Goal: Contribute content: Contribute content

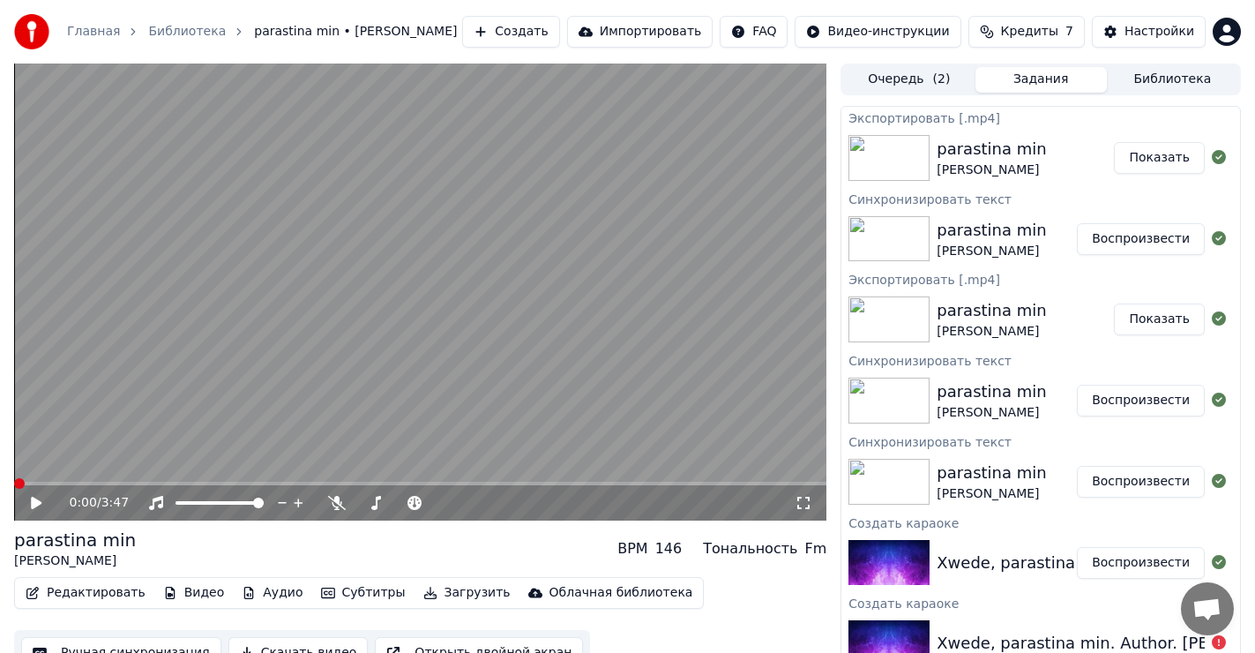
click at [553, 28] on button "Создать" at bounding box center [510, 32] width 97 height 32
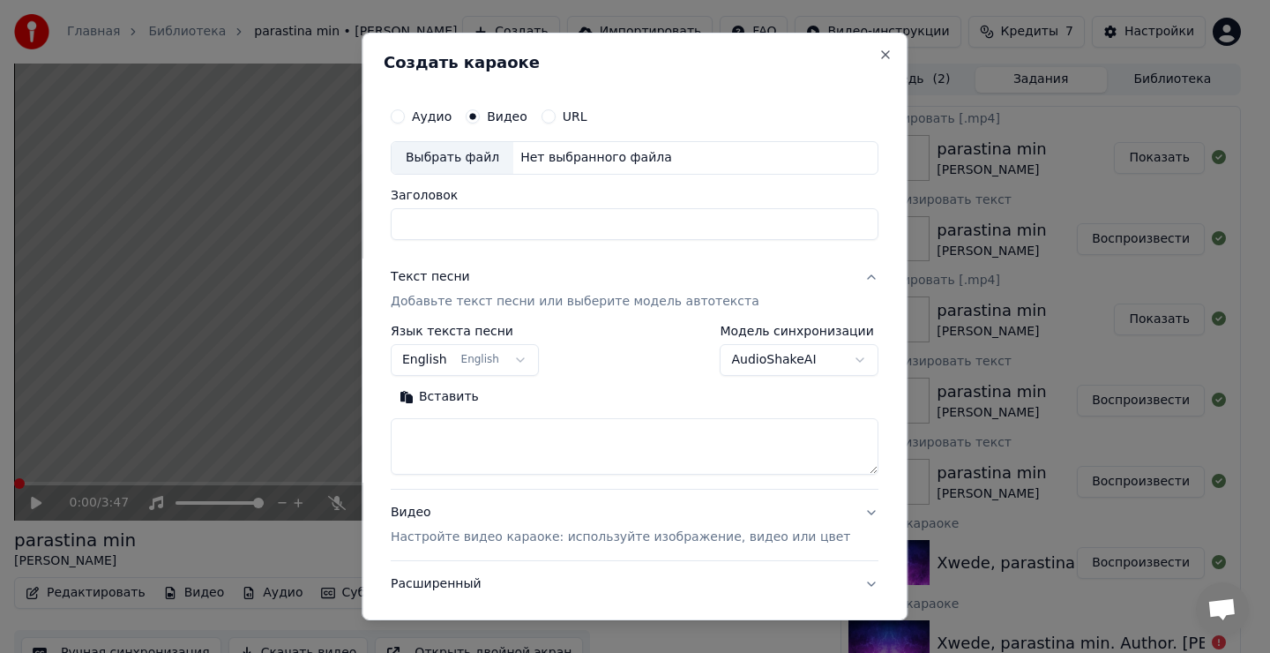
click at [458, 160] on div "Выбрать файл" at bounding box center [453, 158] width 122 height 32
drag, startPoint x: 663, startPoint y: 216, endPoint x: 599, endPoint y: 226, distance: 65.1
click at [599, 226] on input "**********" at bounding box center [635, 224] width 488 height 32
drag, startPoint x: 654, startPoint y: 228, endPoint x: 611, endPoint y: 226, distance: 42.4
click at [606, 221] on input "**********" at bounding box center [635, 224] width 488 height 32
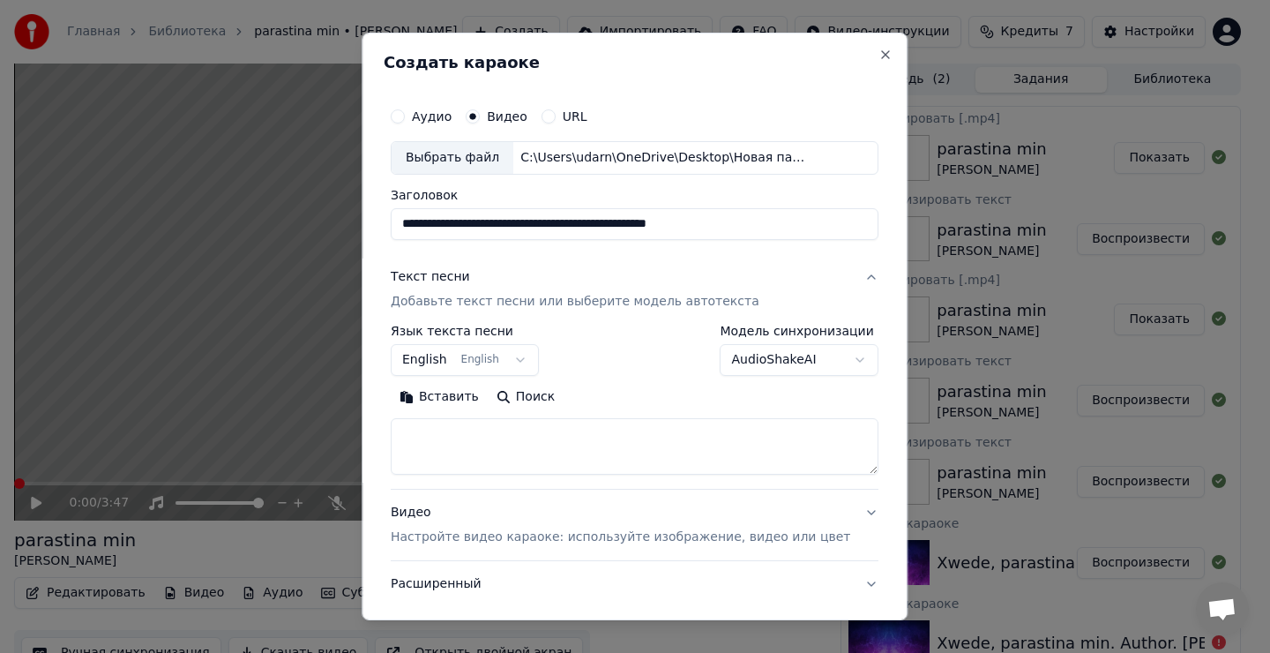
type input "**********"
click at [460, 394] on button "Вставить" at bounding box center [439, 397] width 97 height 28
type textarea "**********"
click at [544, 407] on button "Очистить" at bounding box center [517, 397] width 99 height 28
drag, startPoint x: 477, startPoint y: 448, endPoint x: 494, endPoint y: 453, distance: 17.6
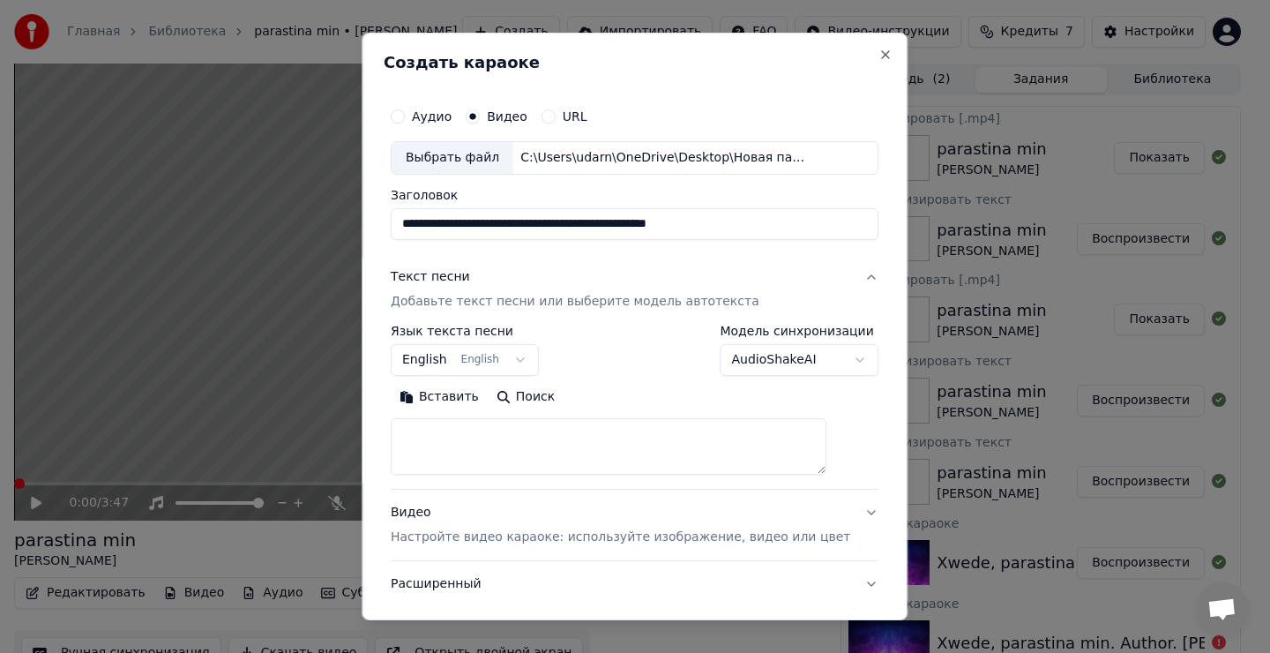
click at [486, 450] on textarea at bounding box center [609, 446] width 436 height 56
drag, startPoint x: 494, startPoint y: 453, endPoint x: 494, endPoint y: 444, distance: 9.7
click at [492, 437] on textarea at bounding box center [609, 446] width 436 height 56
click at [463, 400] on button "Вставить" at bounding box center [439, 397] width 97 height 28
type textarea "**********"
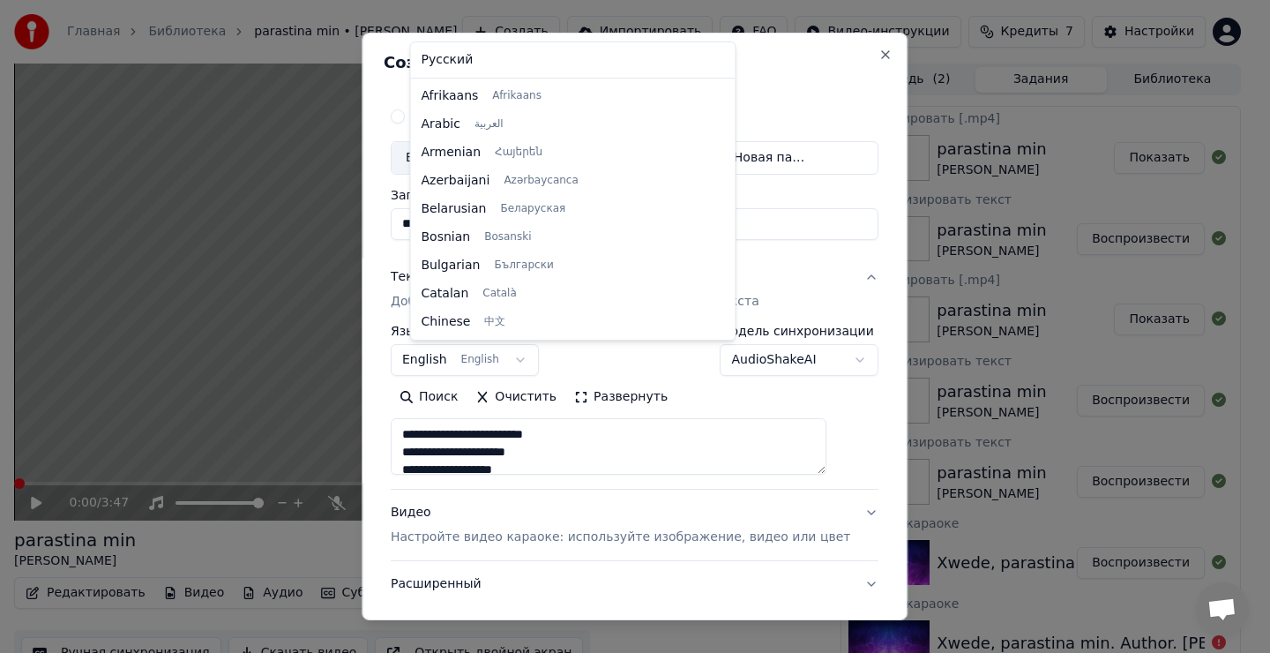
click at [515, 356] on body "Главная Библиотека parastina min • Шейх [PERSON_NAME] Создать Импортировать FAQ…" at bounding box center [627, 326] width 1255 height 653
drag, startPoint x: 611, startPoint y: 311, endPoint x: 609, endPoint y: 289, distance: 22.2
click at [609, 289] on div "Русский Afrikaans Afrikaans Arabic العربية Armenian Հայերեն Azerbaijani Azərbay…" at bounding box center [573, 190] width 325 height 297
drag, startPoint x: 613, startPoint y: 290, endPoint x: 617, endPoint y: 330, distance: 39.9
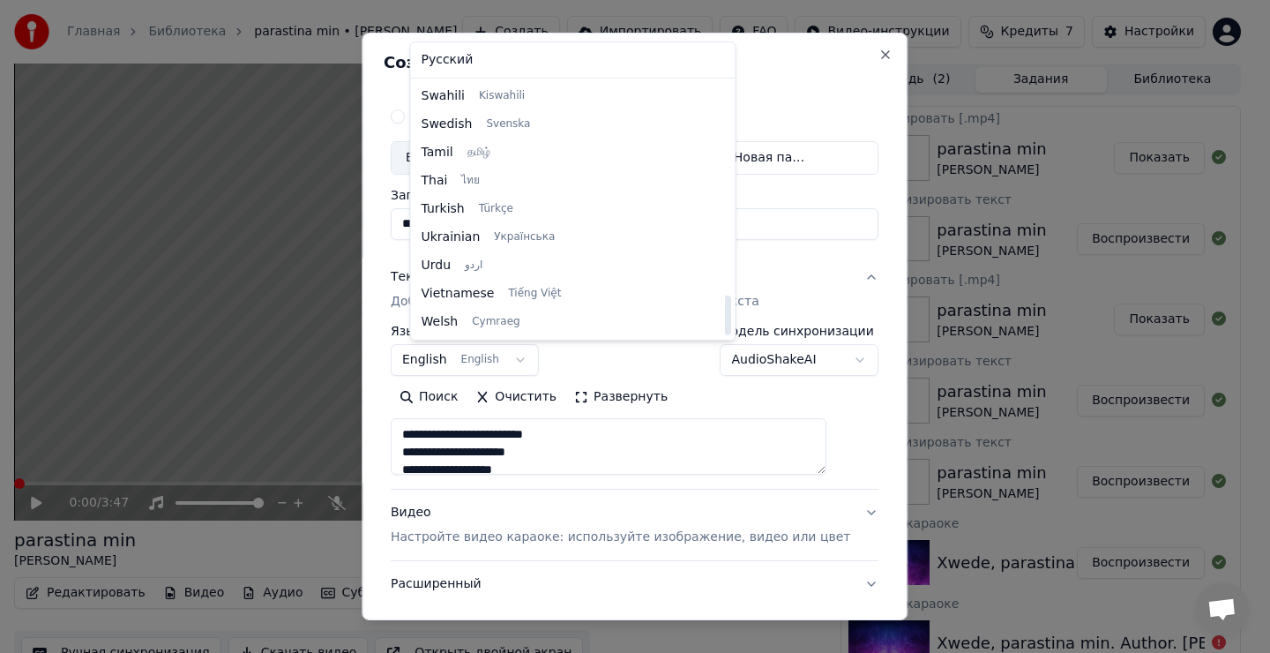
click at [724, 330] on div at bounding box center [727, 316] width 6 height 40
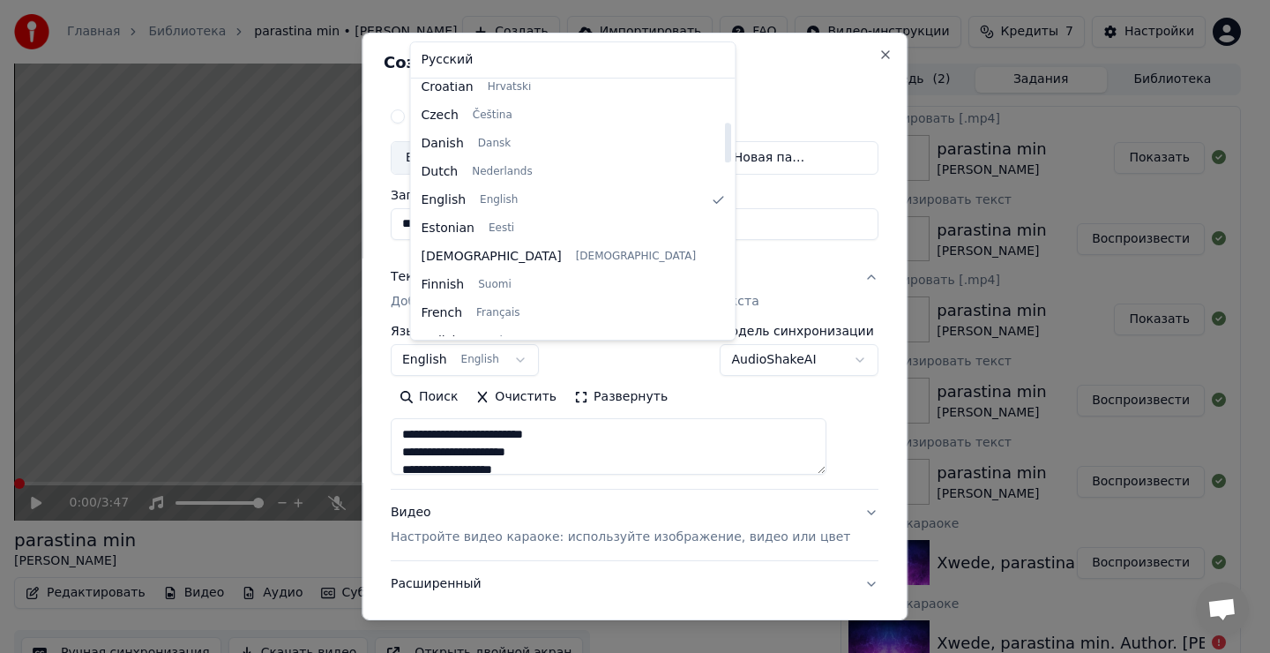
scroll to position [246, 0]
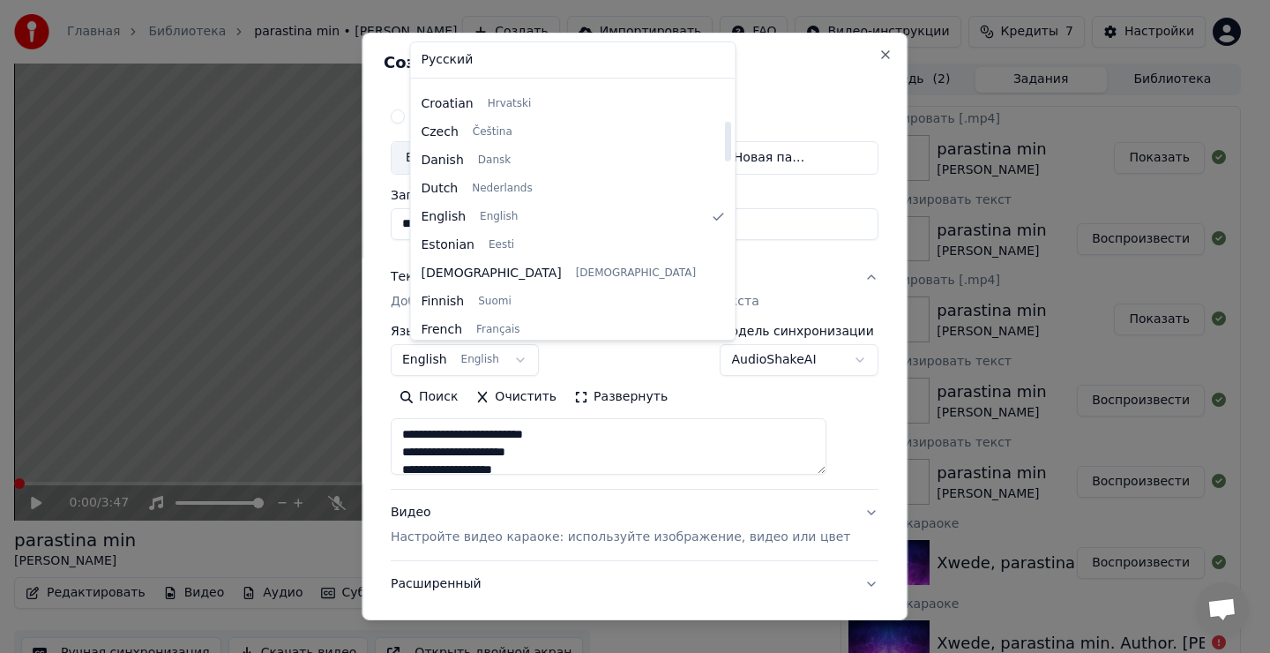
drag, startPoint x: 606, startPoint y: 314, endPoint x: 639, endPoint y: 147, distance: 169.9
click at [724, 142] on div at bounding box center [727, 142] width 6 height 40
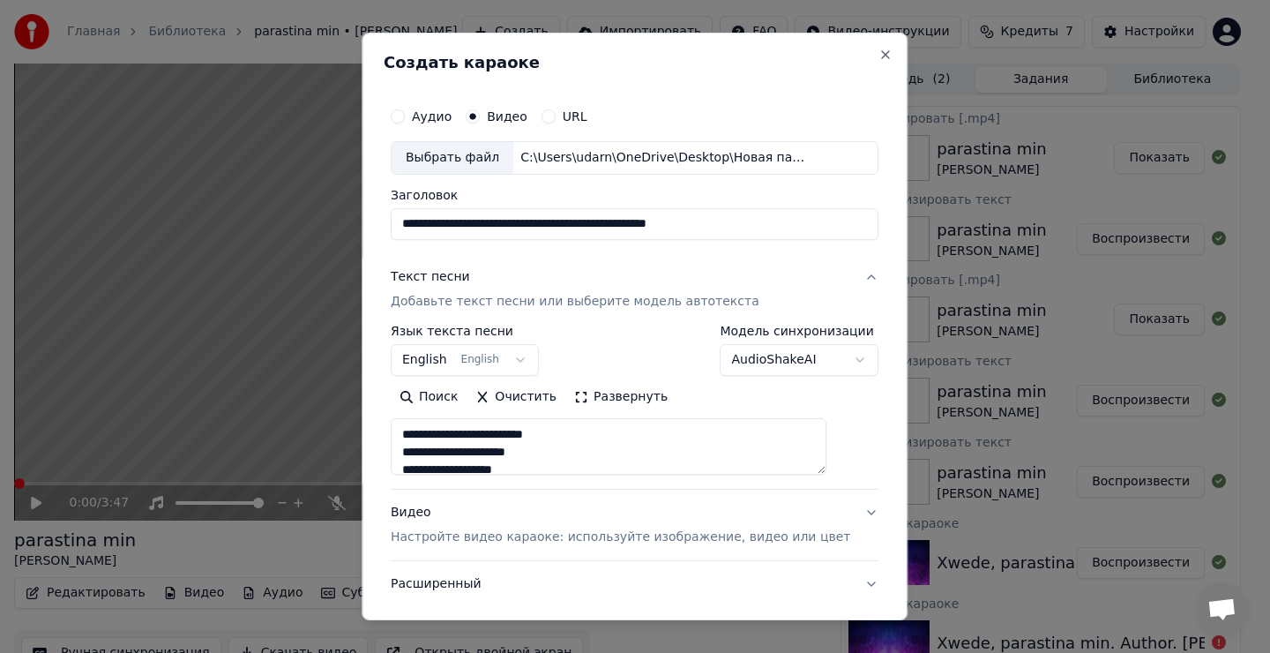
scroll to position [88, 0]
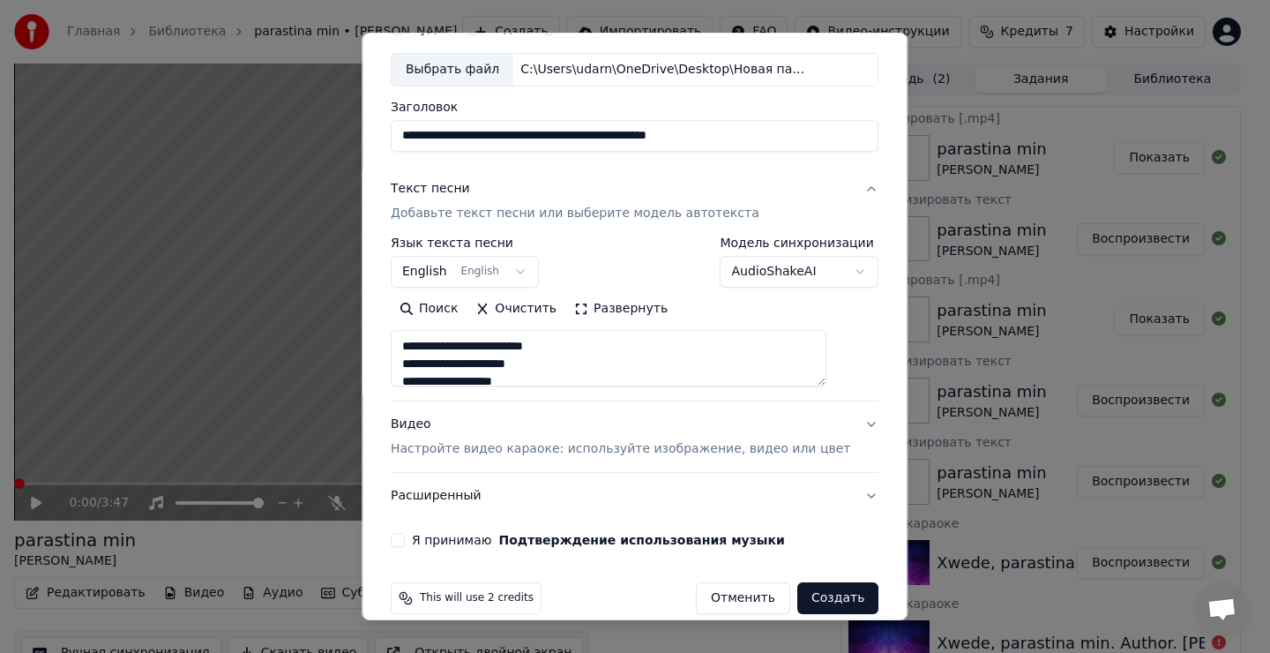
click at [405, 535] on button "Я принимаю Подтверждение использования музыки" at bounding box center [398, 540] width 14 height 14
click at [802, 598] on button "Создать" at bounding box center [837, 598] width 81 height 32
select select "**"
type textarea "**********"
select select
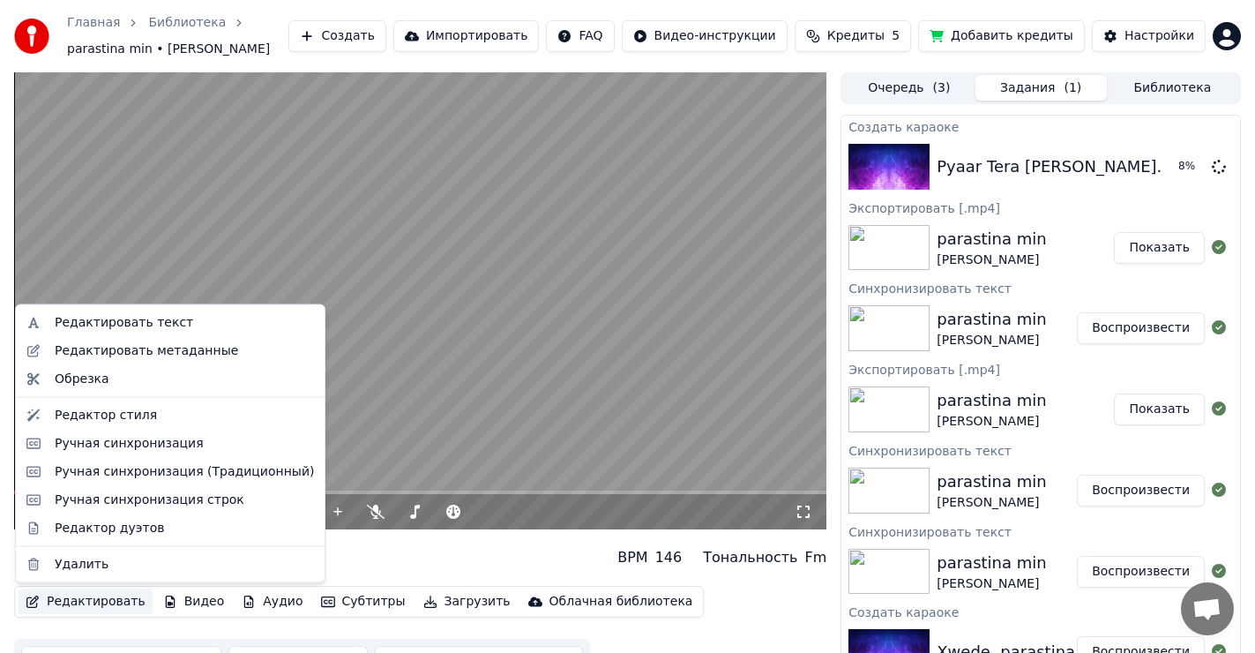
click at [102, 601] on button "Редактировать" at bounding box center [86, 601] width 134 height 25
click at [140, 320] on div "Редактировать текст" at bounding box center [124, 323] width 139 height 18
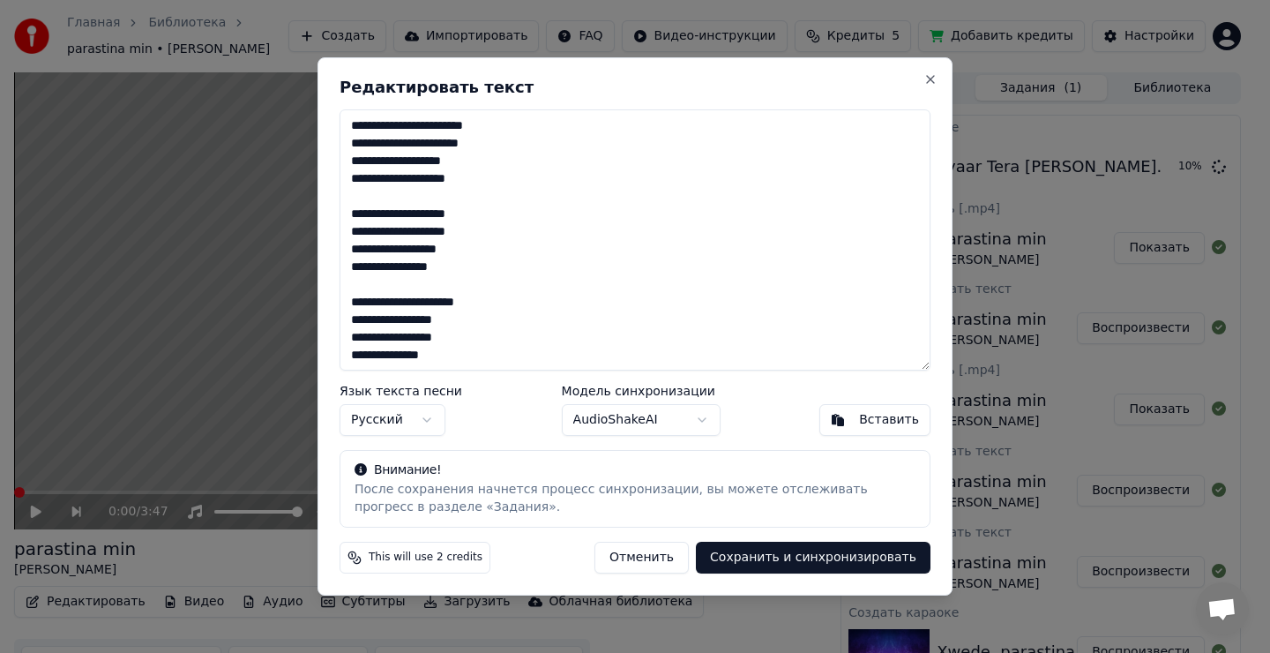
scroll to position [266, 0]
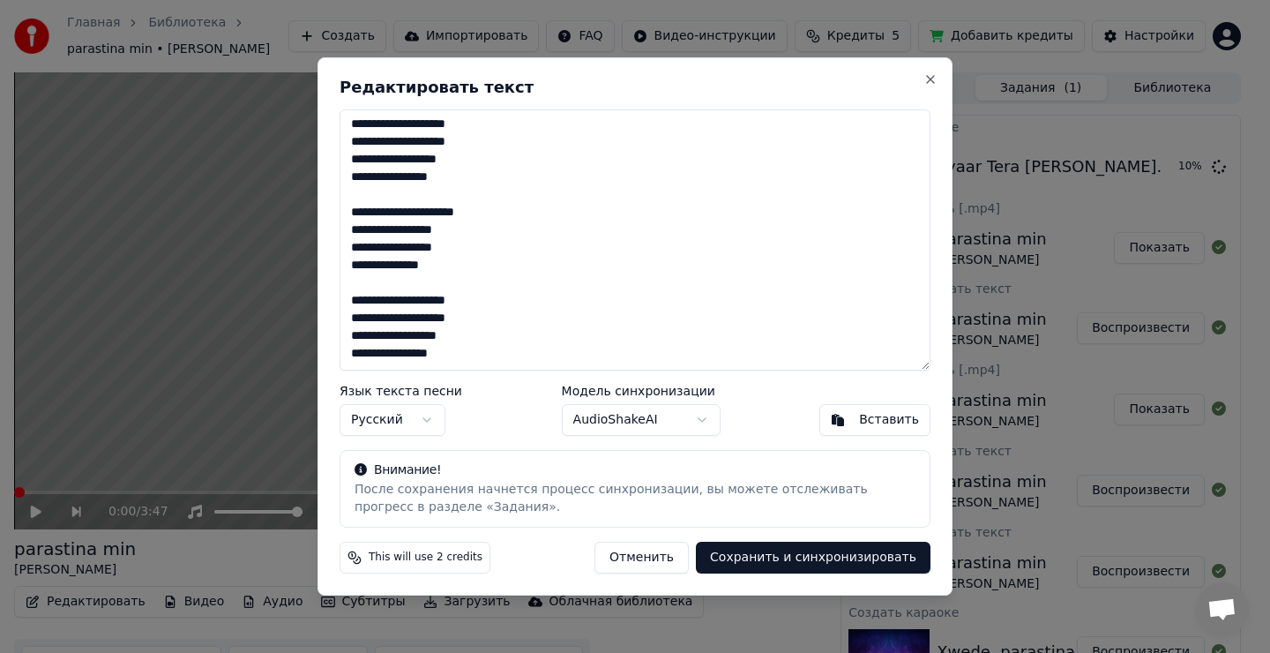
drag, startPoint x: 351, startPoint y: 130, endPoint x: 535, endPoint y: 378, distance: 308.4
click at [532, 399] on div "**********" at bounding box center [635, 326] width 635 height 538
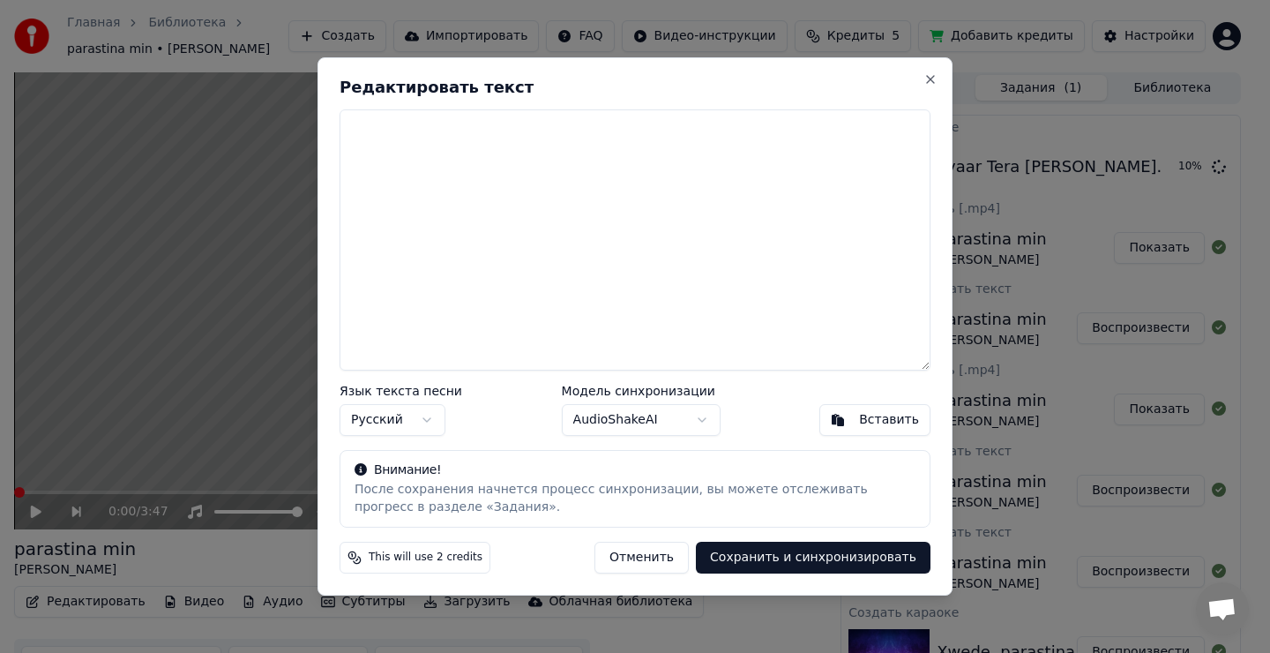
scroll to position [0, 0]
drag, startPoint x: 382, startPoint y: 150, endPoint x: 394, endPoint y: 150, distance: 12.4
click at [388, 150] on textarea at bounding box center [635, 239] width 591 height 261
drag, startPoint x: 399, startPoint y: 151, endPoint x: 918, endPoint y: 401, distance: 576.5
click at [401, 153] on textarea at bounding box center [635, 239] width 591 height 261
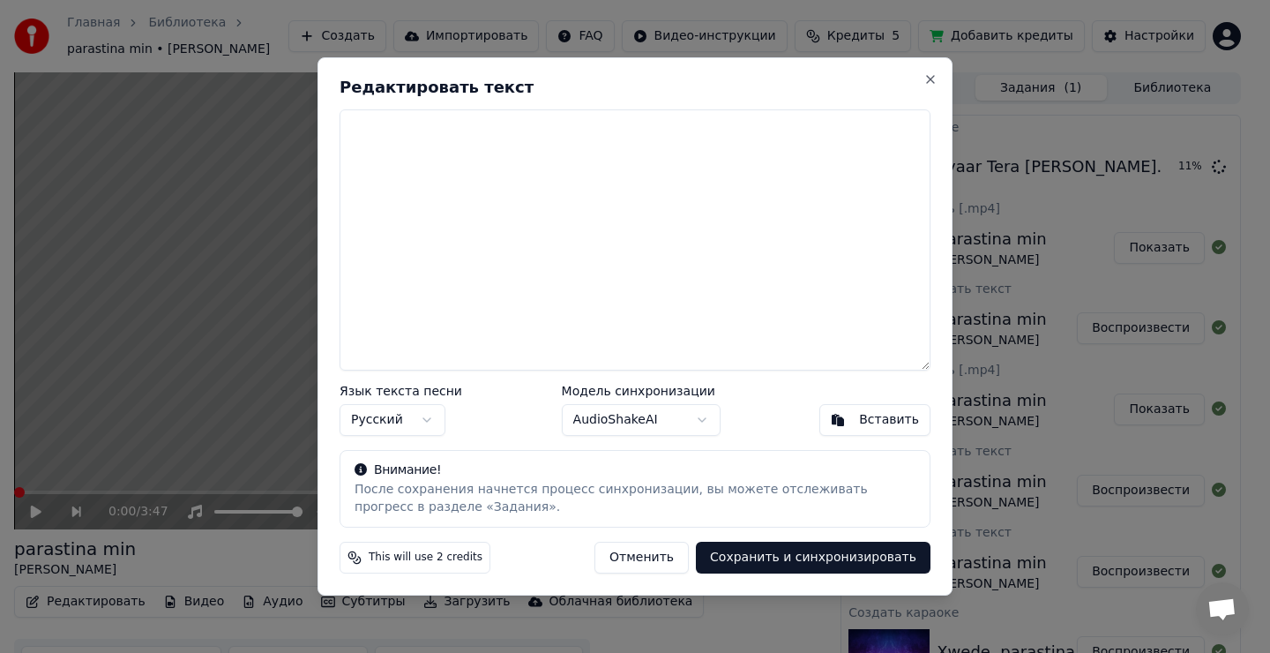
click at [889, 423] on div "Вставить" at bounding box center [889, 420] width 60 height 18
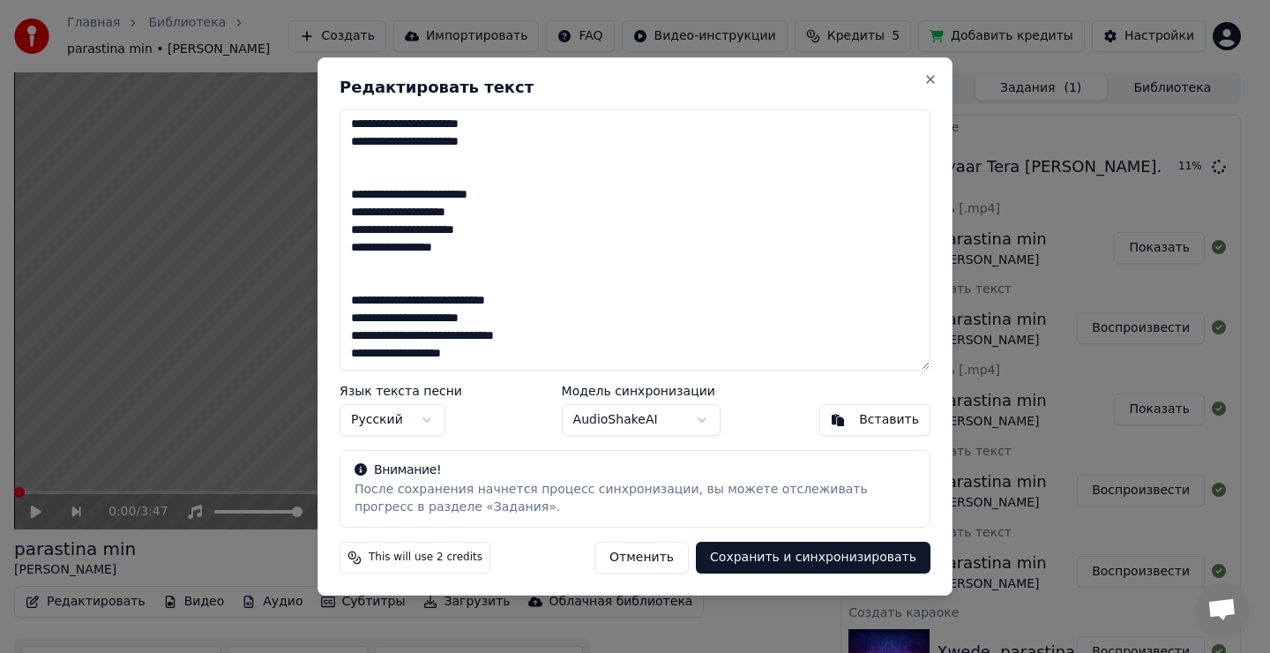
scroll to position [161, 0]
click at [424, 415] on body "Главная Библиотека parastina min • Шейх [PERSON_NAME] Создать Импортировать FAQ…" at bounding box center [627, 326] width 1255 height 653
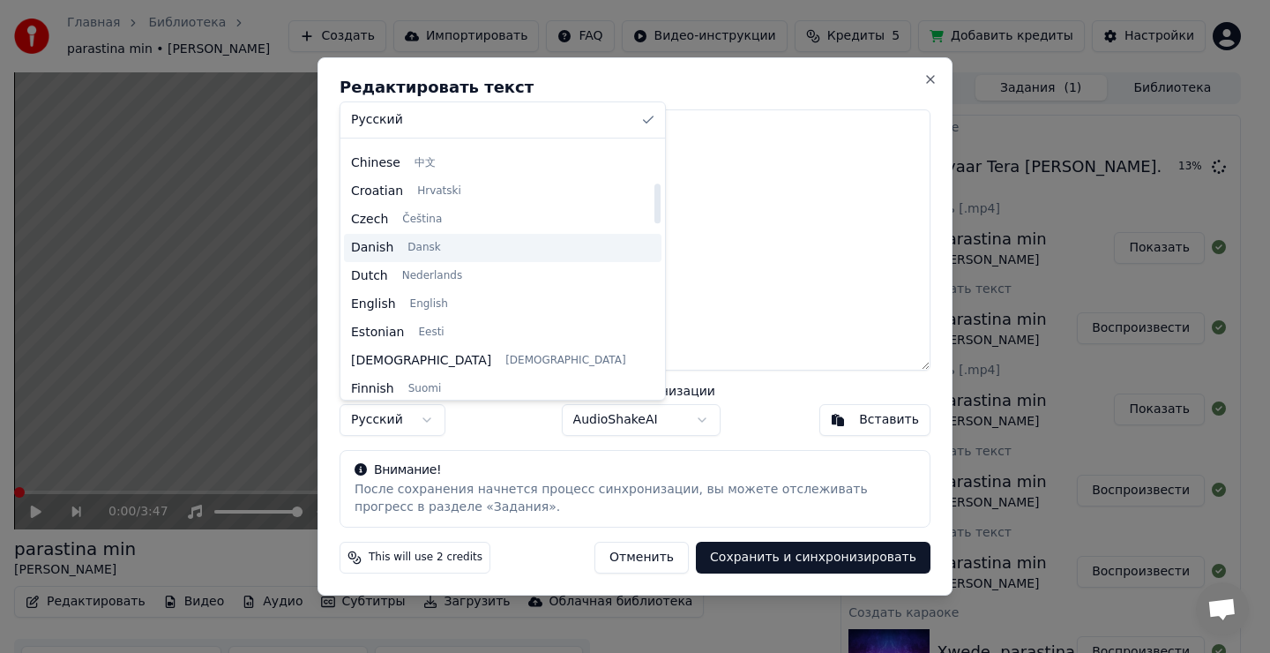
scroll to position [265, 0]
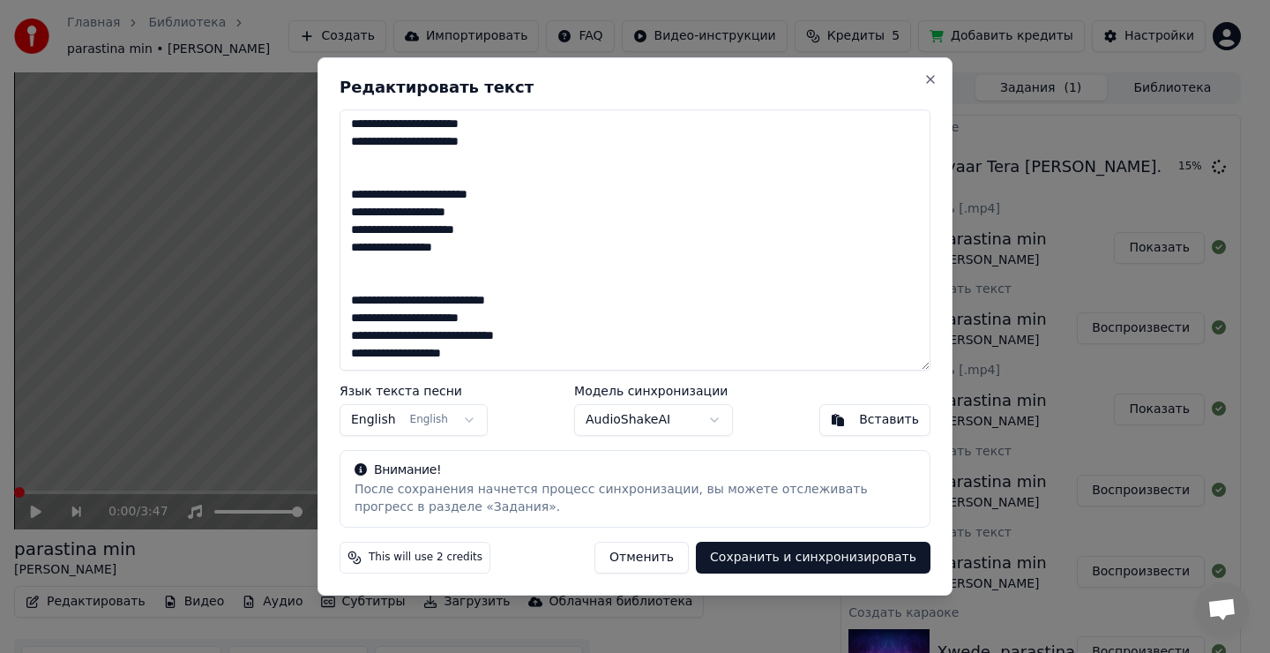
click at [822, 563] on button "Сохранить и синхронизировать" at bounding box center [813, 558] width 235 height 32
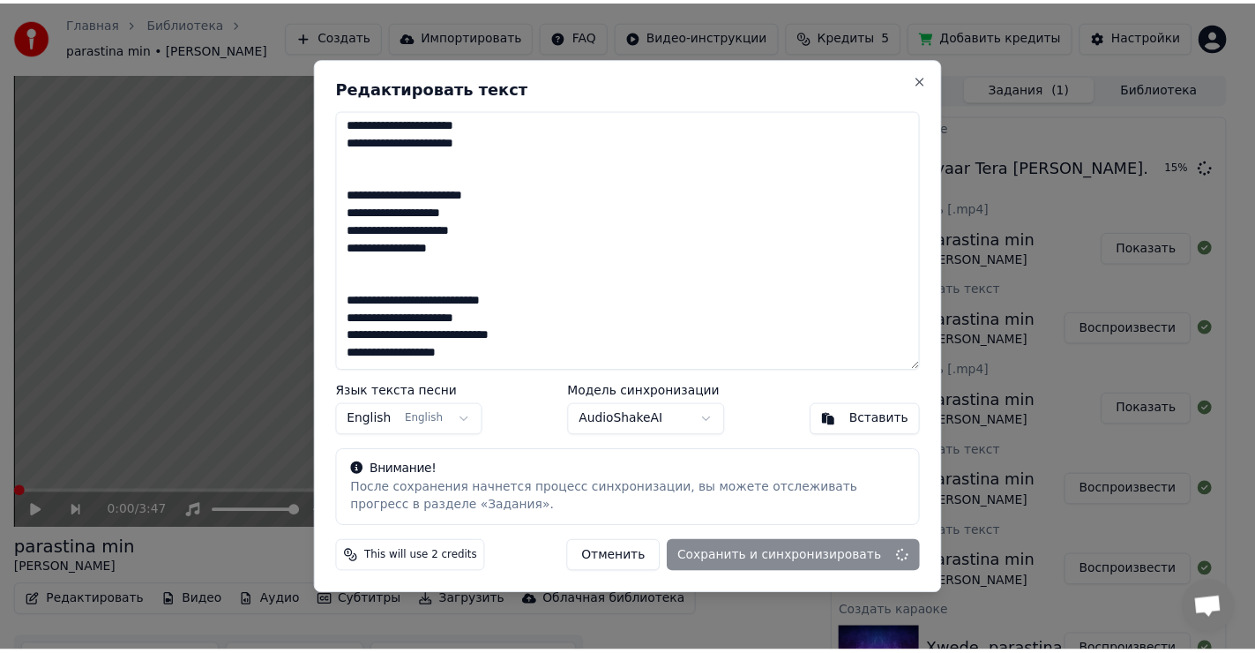
scroll to position [161, 0]
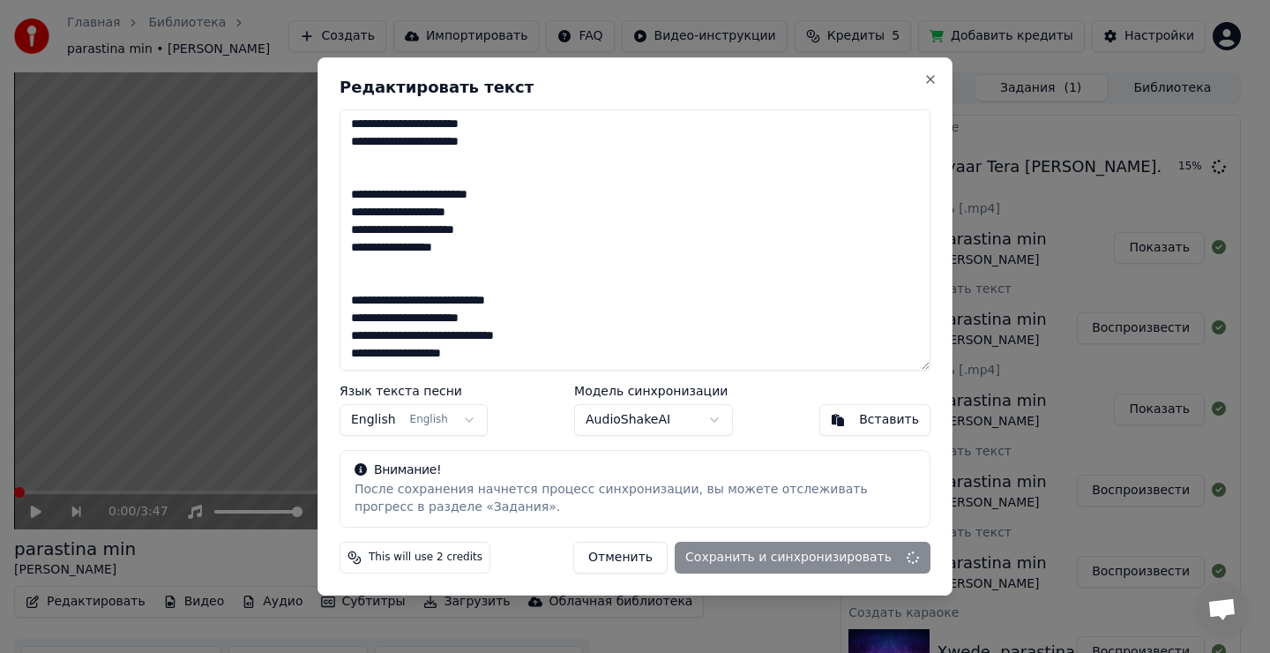
type textarea "**********"
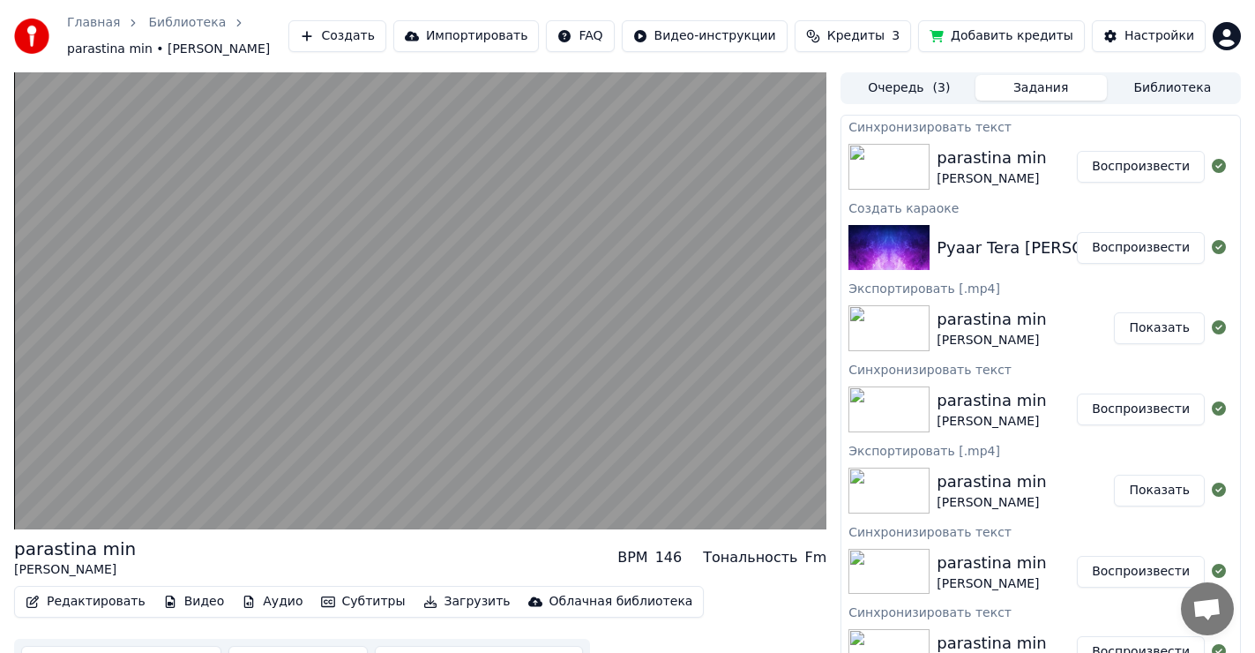
click at [1128, 161] on button "Воспроизвести" at bounding box center [1141, 167] width 128 height 32
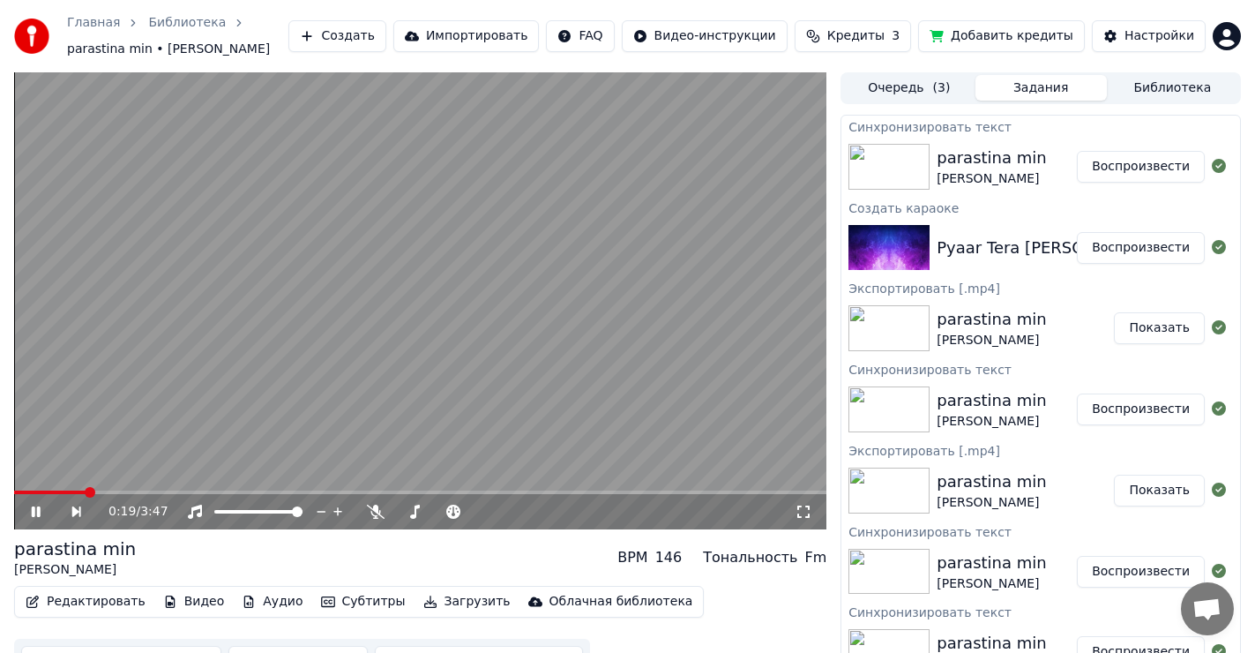
click at [35, 513] on icon at bounding box center [48, 512] width 41 height 14
click at [1139, 325] on button "Показать" at bounding box center [1159, 328] width 91 height 32
drag, startPoint x: 1159, startPoint y: 326, endPoint x: 1141, endPoint y: 318, distance: 20.2
click at [1161, 326] on button "Показать" at bounding box center [1159, 328] width 91 height 32
click at [984, 242] on div "Pyaar Tera [PERSON_NAME]. Author . [PERSON_NAME] [PERSON_NAME]" at bounding box center [1220, 248] width 567 height 25
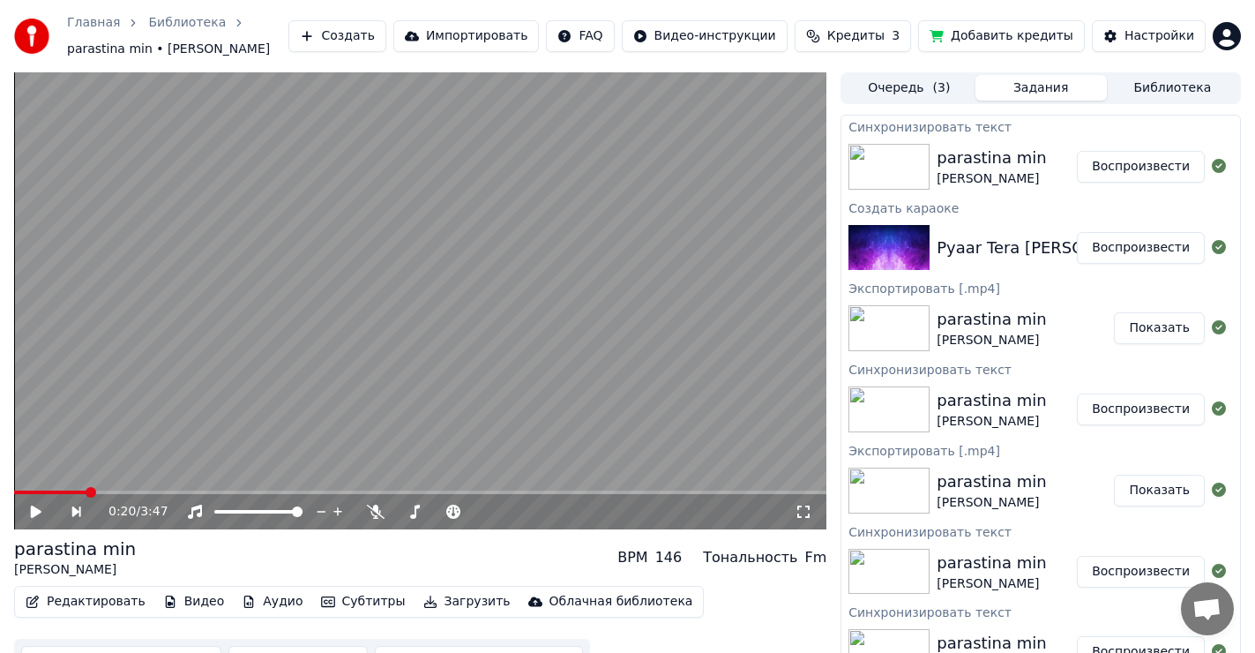
click at [1124, 249] on button "Воспроизвести" at bounding box center [1141, 248] width 128 height 32
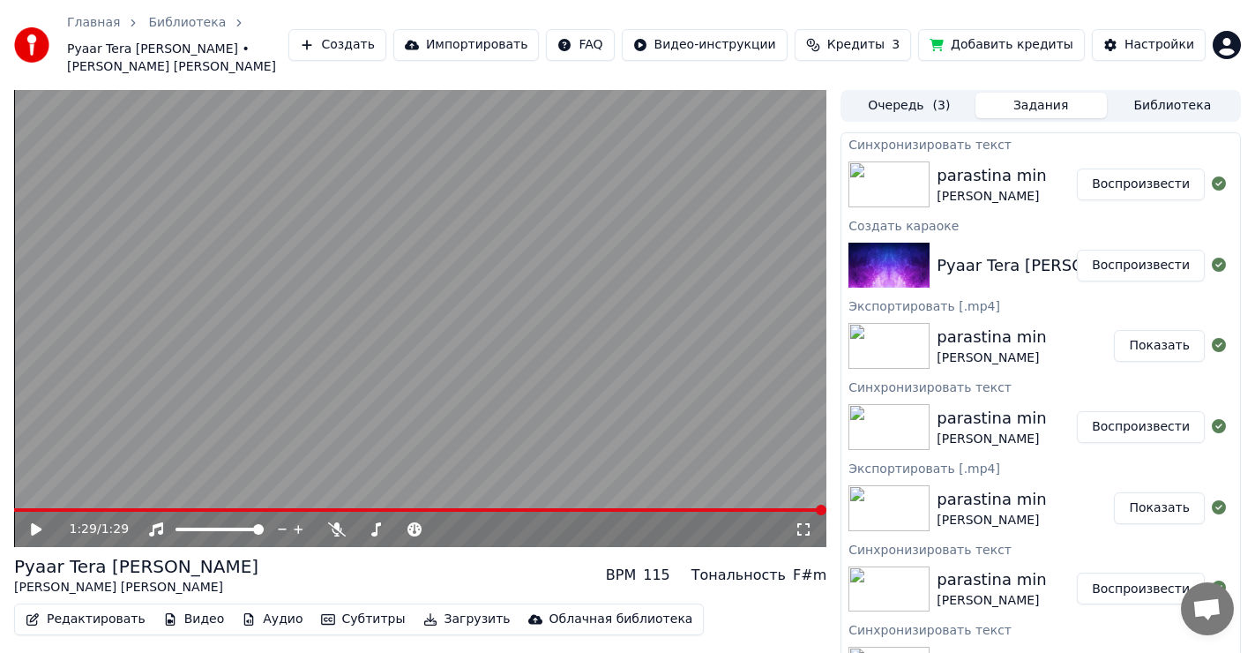
click at [33, 523] on icon at bounding box center [36, 529] width 11 height 12
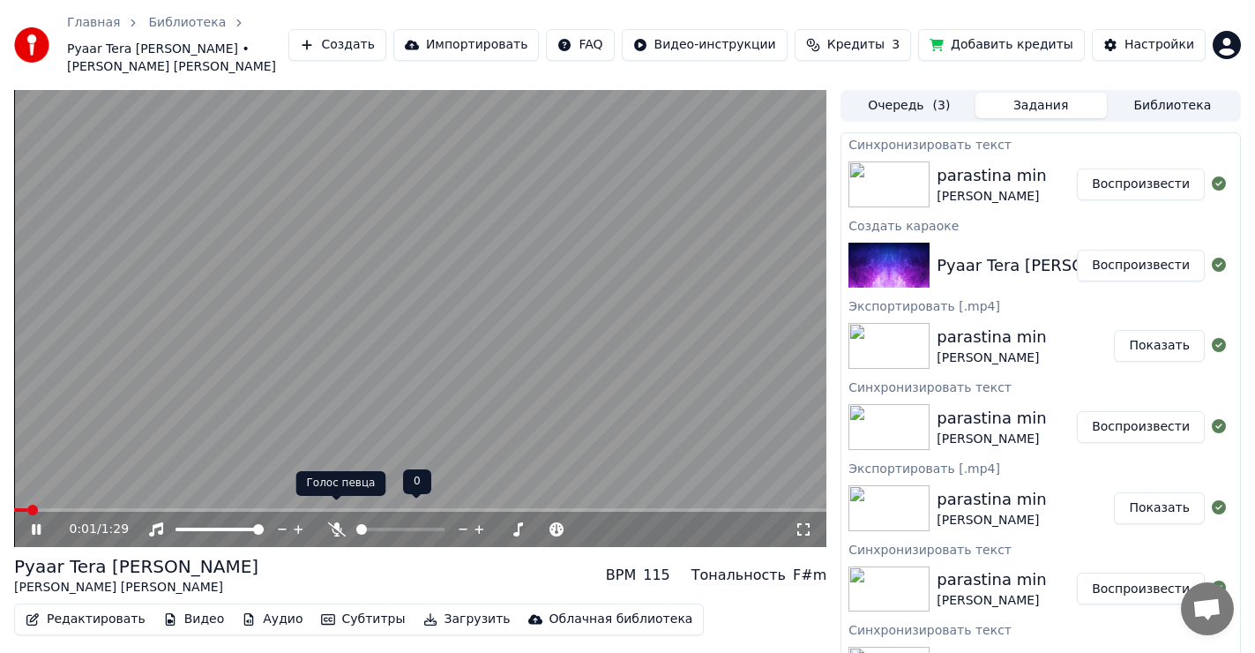
click at [334, 522] on icon at bounding box center [337, 529] width 18 height 14
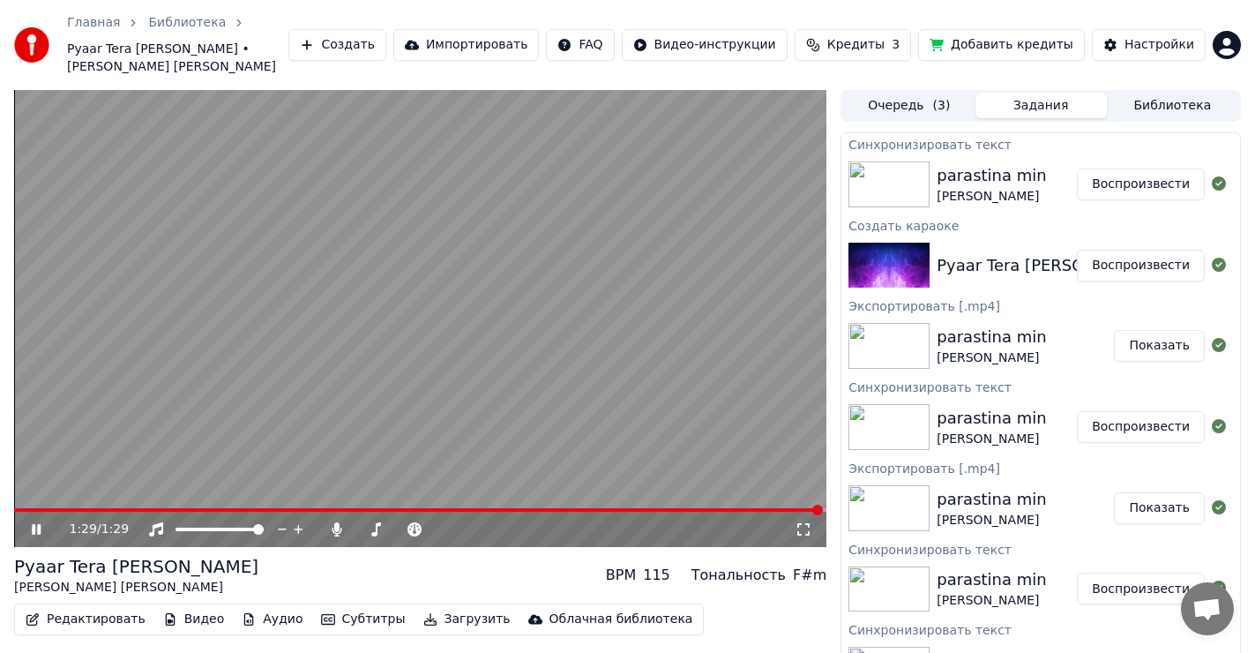
click at [34, 524] on icon at bounding box center [36, 529] width 9 height 11
click at [37, 523] on icon at bounding box center [36, 529] width 11 height 12
click at [41, 522] on icon at bounding box center [48, 529] width 41 height 14
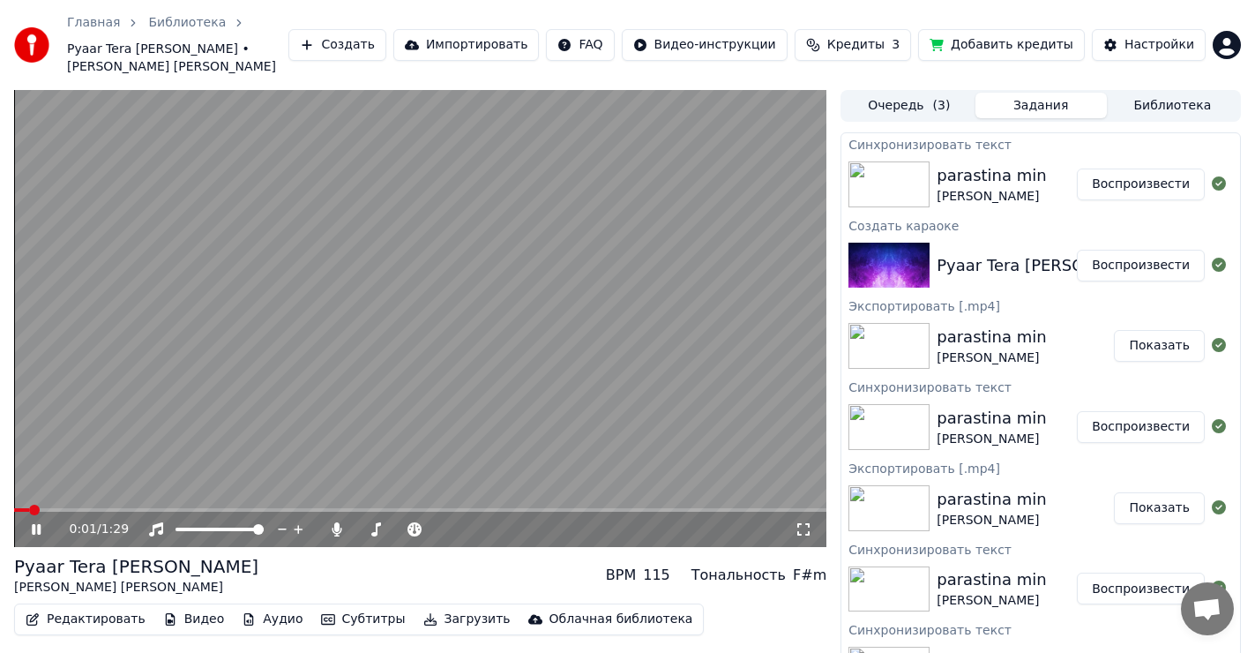
click at [36, 522] on icon at bounding box center [48, 529] width 41 height 14
click at [41, 522] on icon at bounding box center [48, 529] width 41 height 14
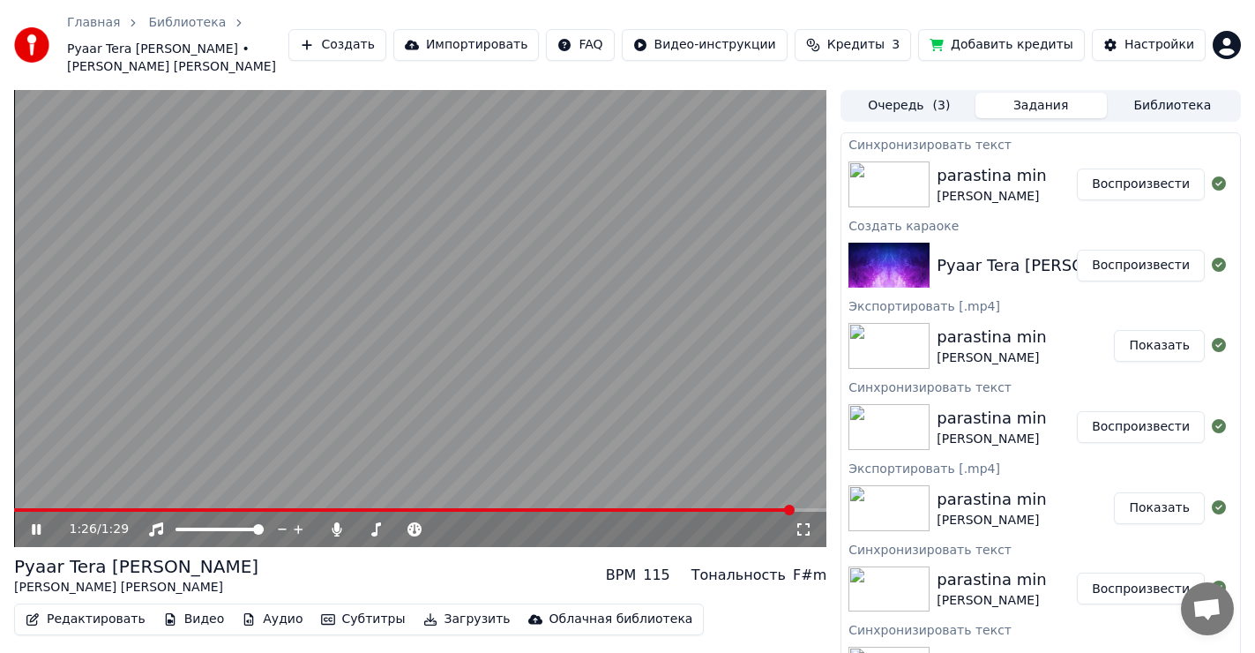
click at [24, 489] on video at bounding box center [420, 318] width 812 height 457
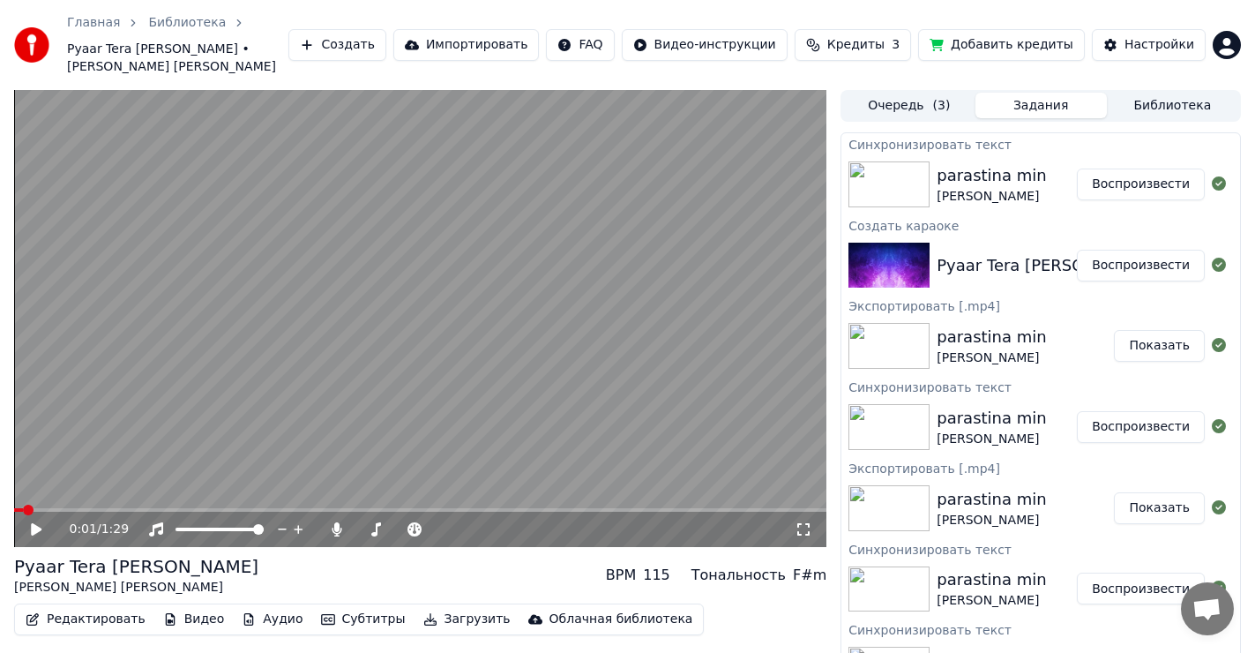
click at [23, 508] on span at bounding box center [18, 510] width 9 height 4
drag, startPoint x: 30, startPoint y: 516, endPoint x: 41, endPoint y: 515, distance: 10.6
click at [33, 522] on icon at bounding box center [48, 529] width 41 height 14
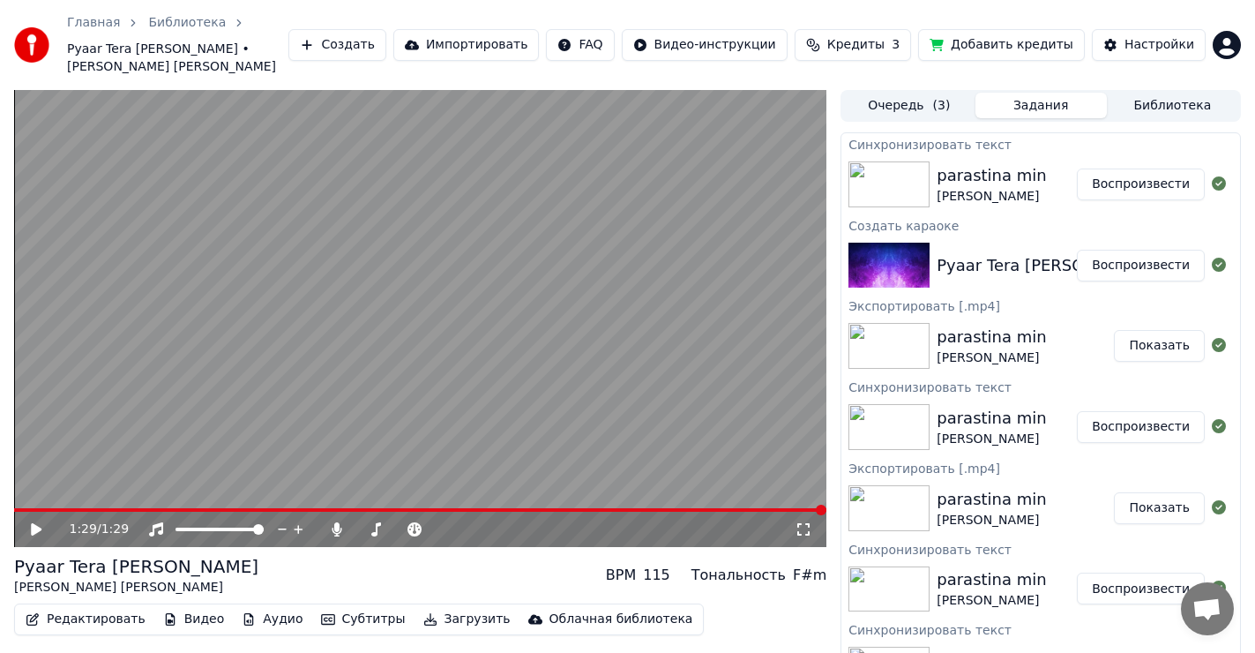
click at [36, 523] on icon at bounding box center [36, 529] width 11 height 12
click at [41, 522] on icon at bounding box center [48, 529] width 41 height 14
